Goal: Complete application form

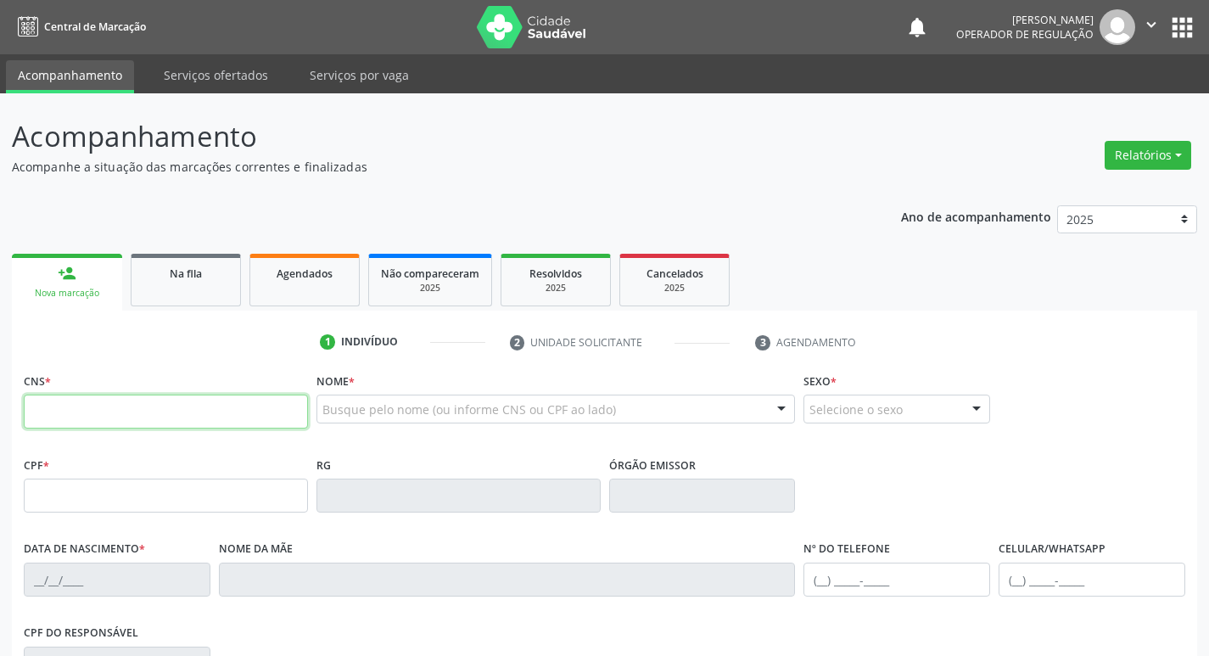
click at [176, 404] on input "text" at bounding box center [166, 412] width 284 height 34
type input "702 3091 2143 1416"
type input "707.834.694-70"
type input "[DATE]"
type input "[PERSON_NAME]"
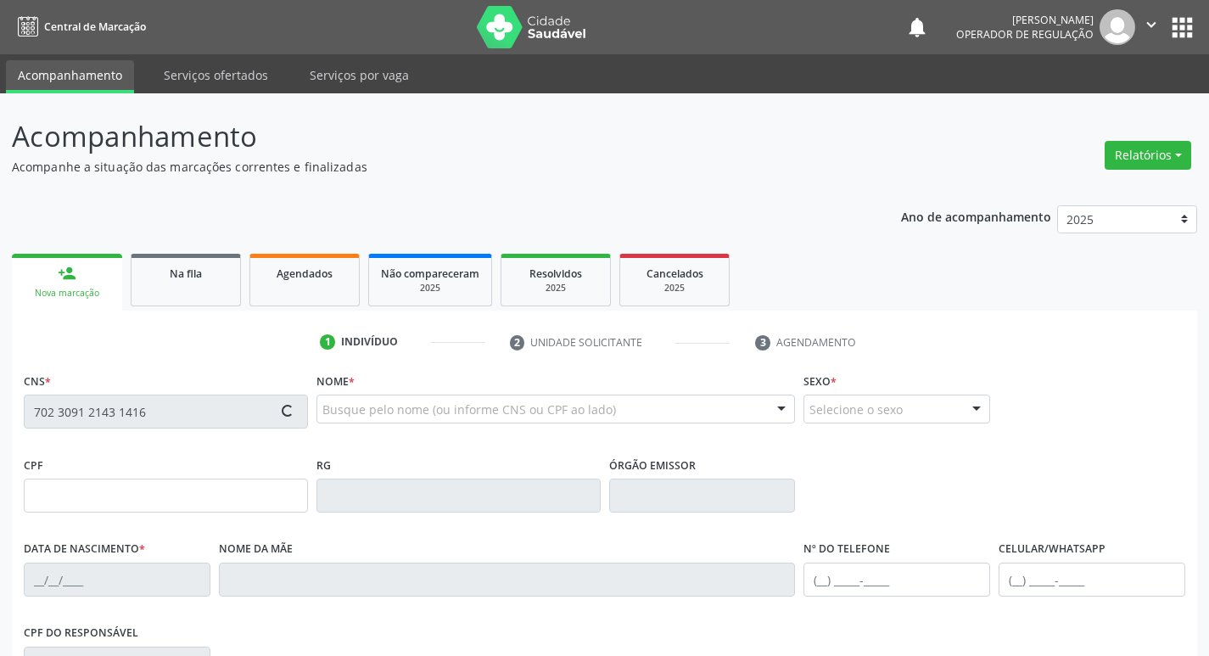
type input "[PHONE_NUMBER]"
type input "953.086.874-04"
type input "43"
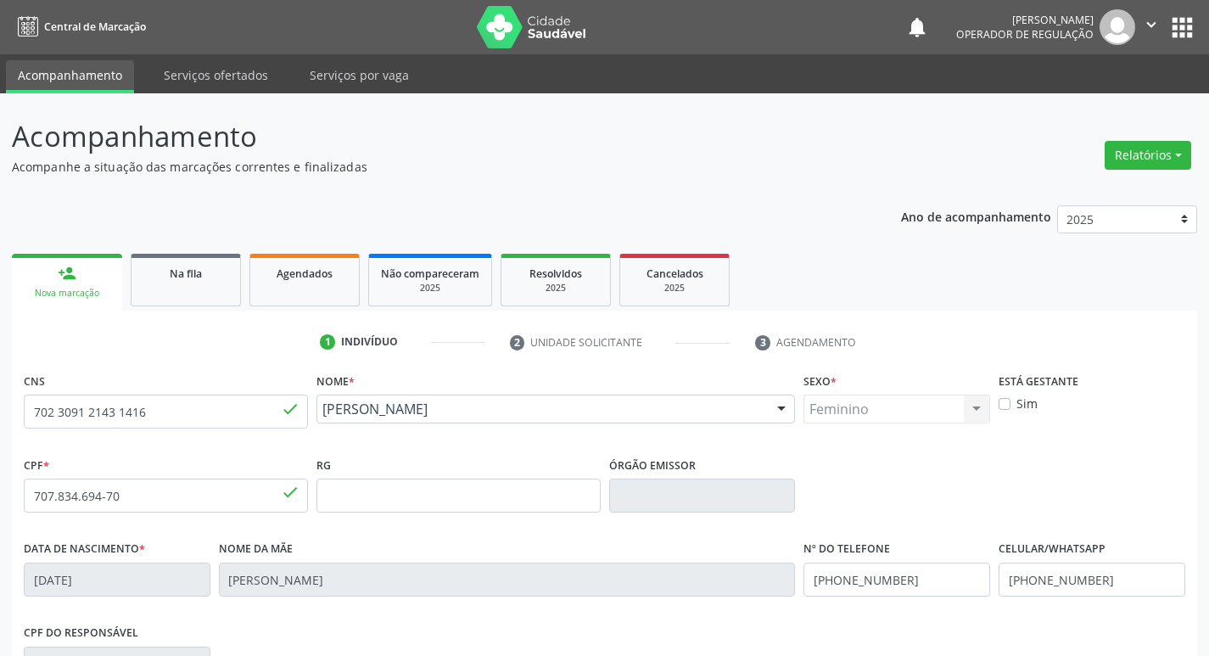
click at [1190, 23] on button "apps" at bounding box center [1183, 28] width 30 height 30
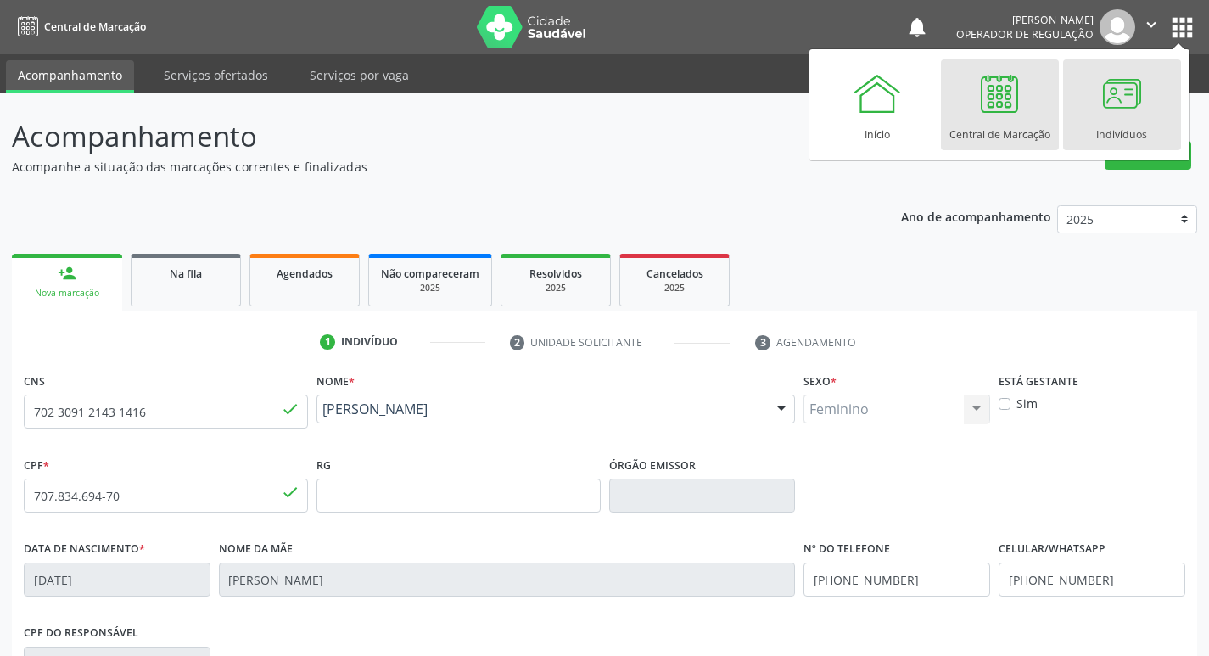
click at [1105, 111] on div at bounding box center [1121, 93] width 51 height 51
